Goal: Find specific page/section: Find specific page/section

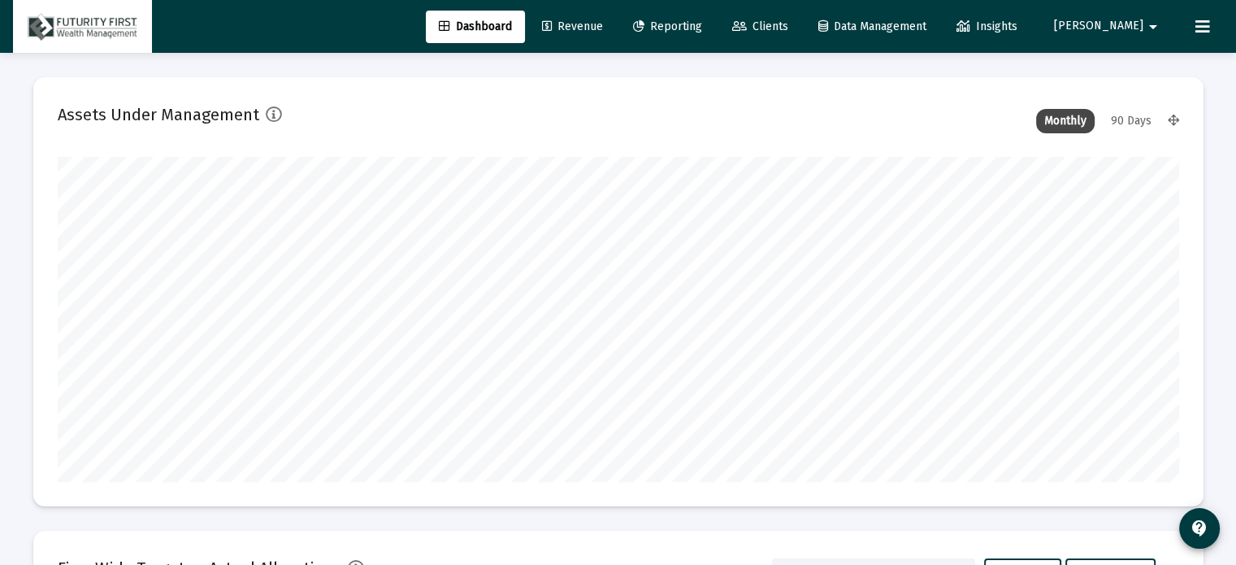
scroll to position [325, 1122]
type input "[DATE]"
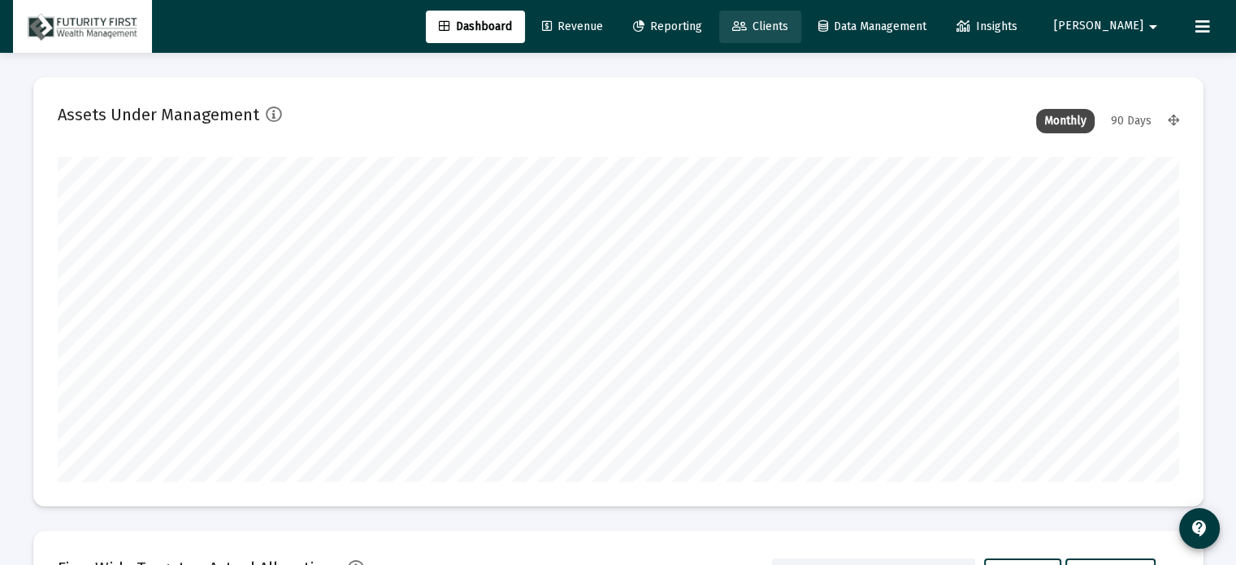
click at [788, 22] on span "Clients" at bounding box center [760, 27] width 56 height 14
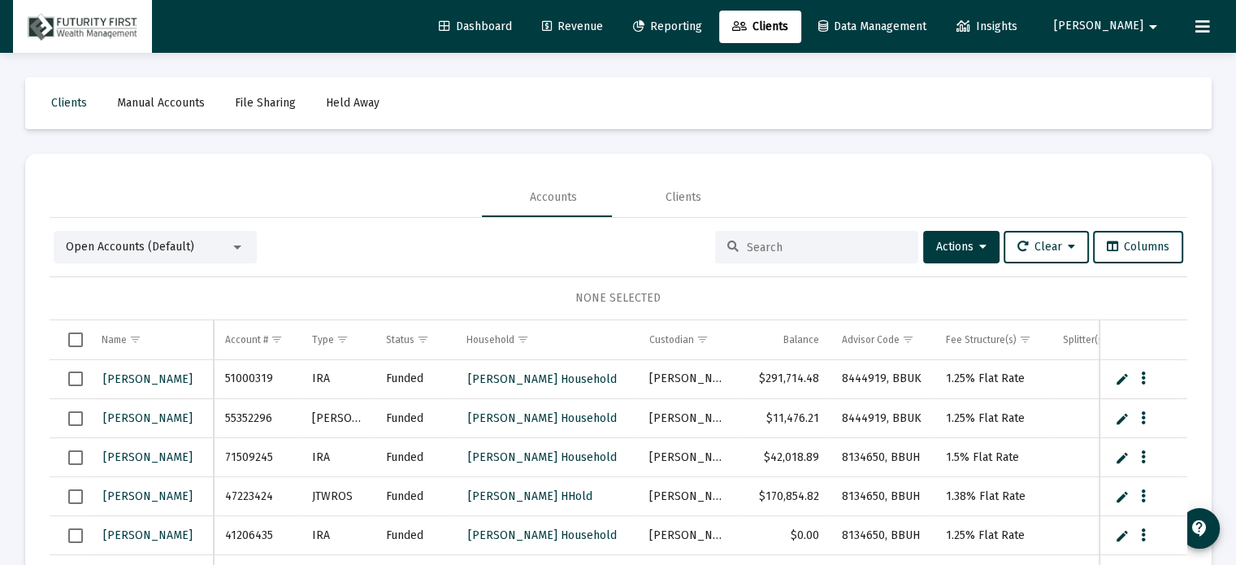
click at [798, 245] on input at bounding box center [826, 248] width 159 height 14
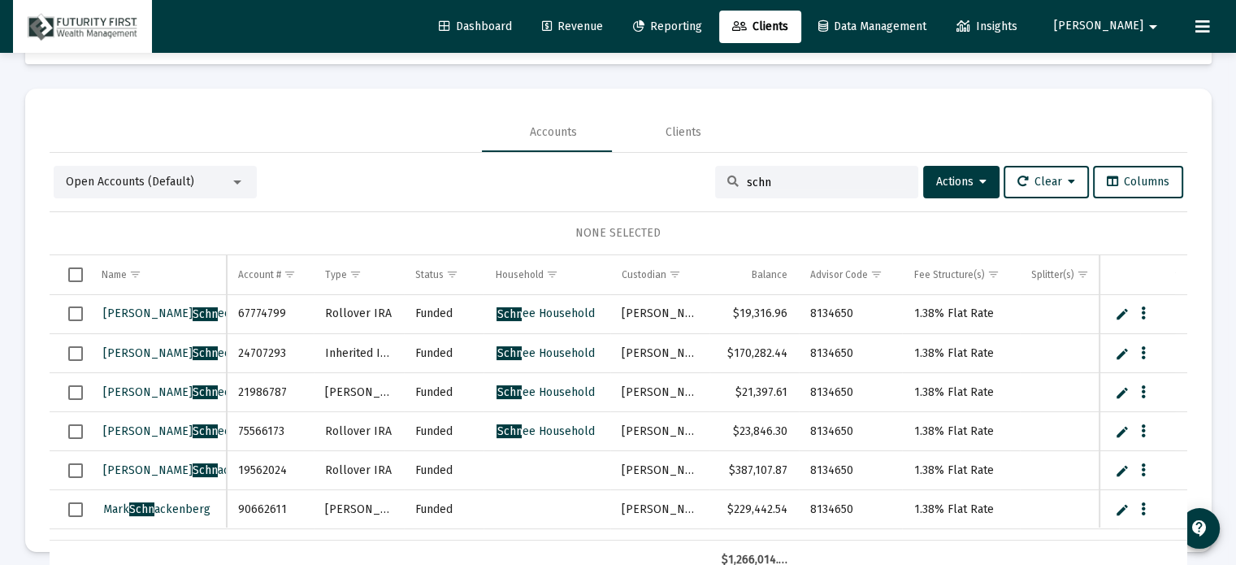
scroll to position [76, 0]
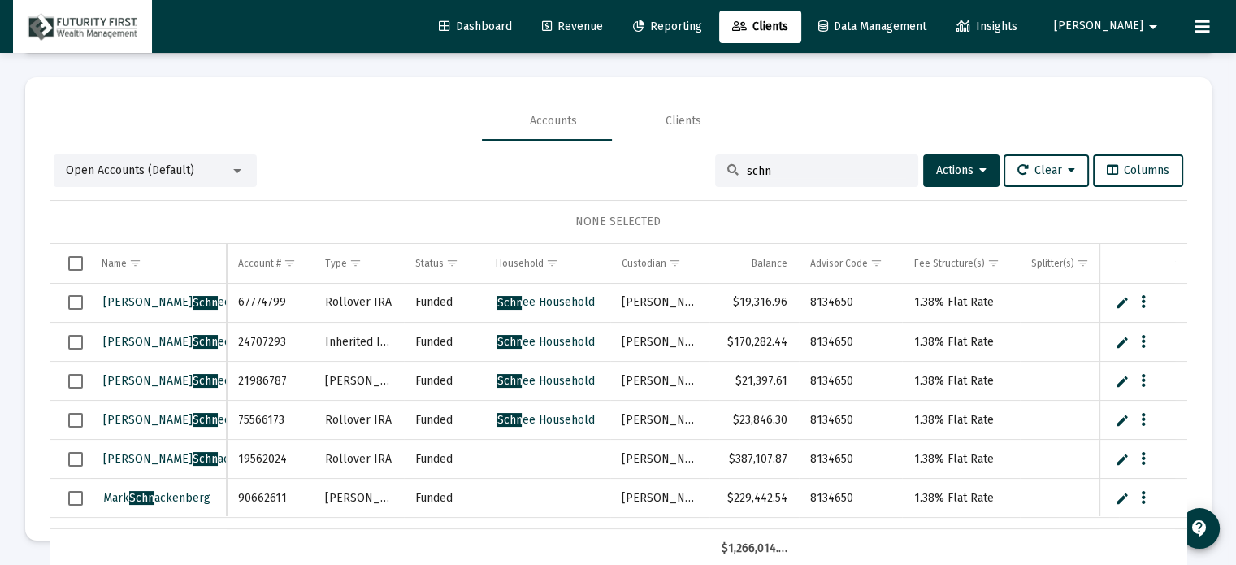
type input "schn"
